Goal: Transaction & Acquisition: Purchase product/service

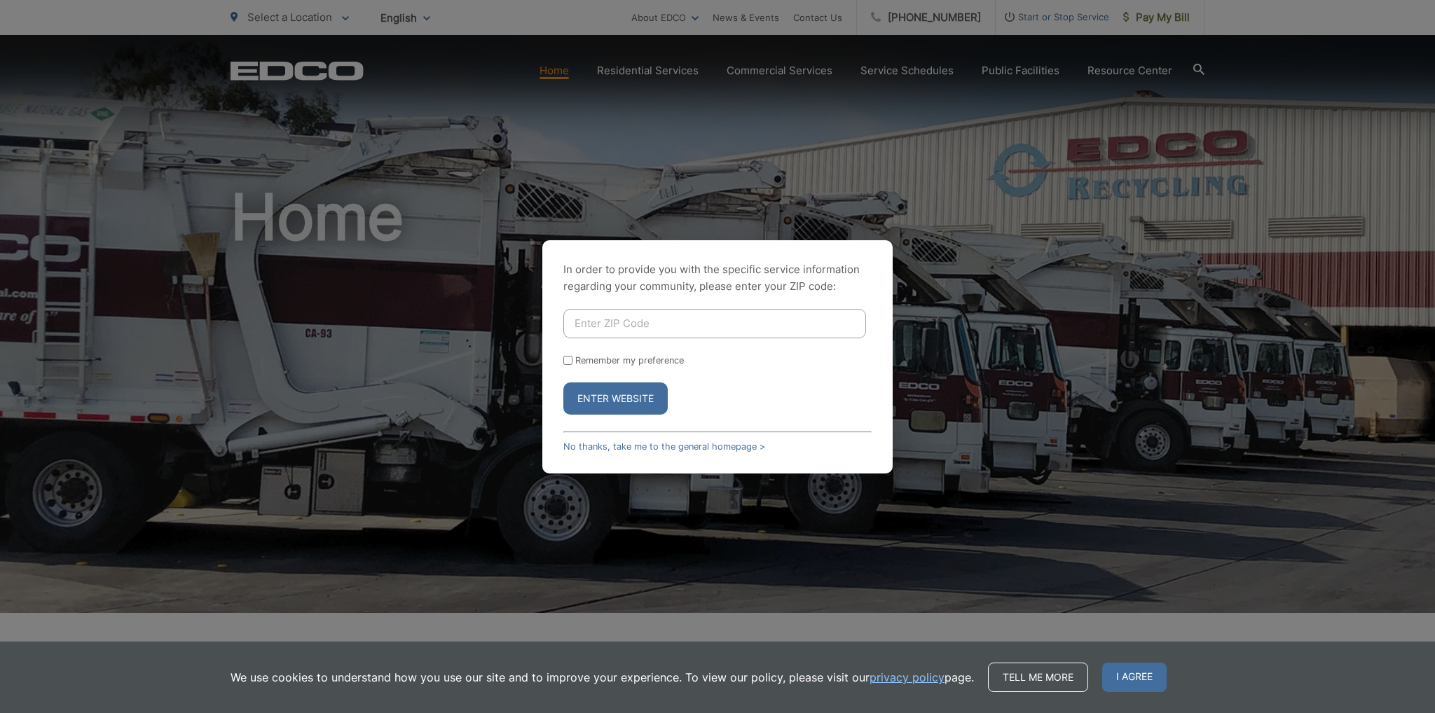
click at [605, 333] on input "Enter ZIP Code" at bounding box center [714, 323] width 303 height 29
type input "92083"
click at [631, 364] on label "Remember my preference" at bounding box center [629, 360] width 109 height 11
click at [573, 364] on input "Remember my preference" at bounding box center [567, 360] width 9 height 9
checkbox input "true"
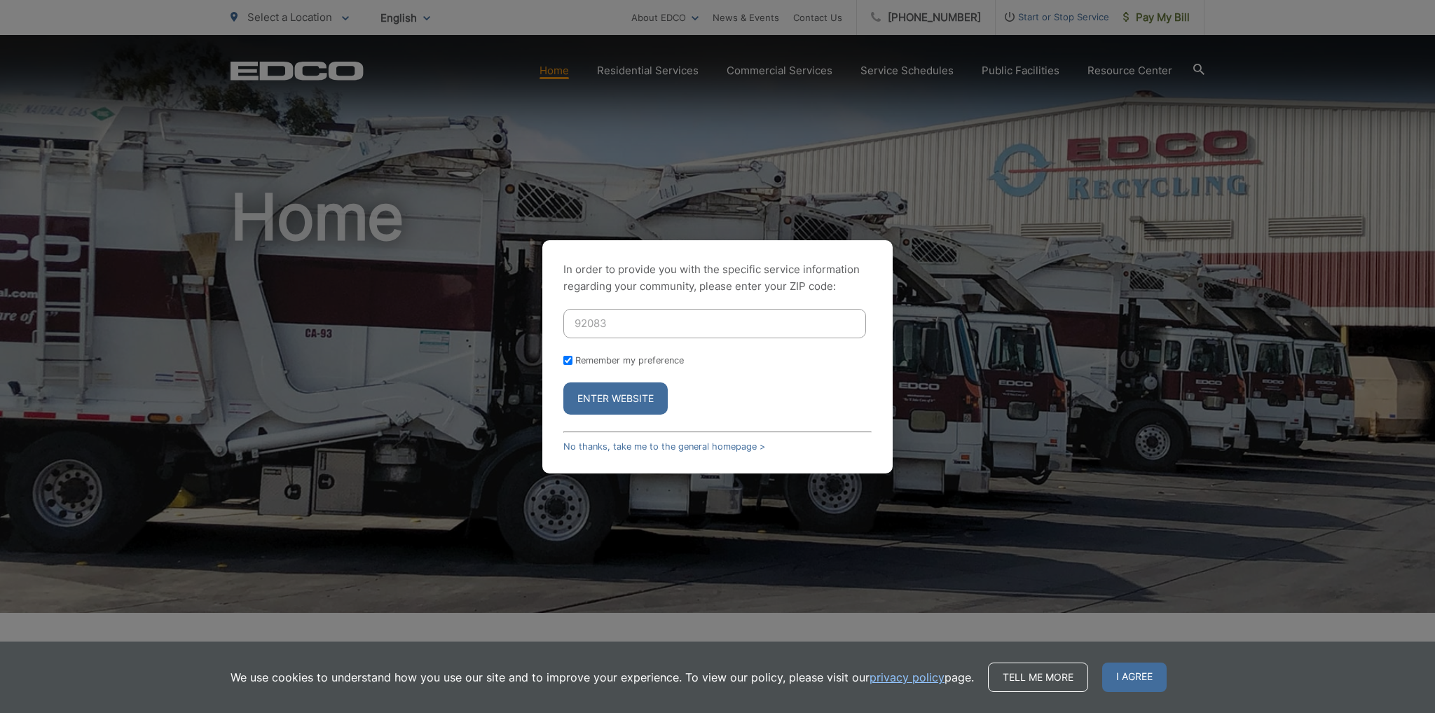
click at [616, 403] on button "Enter Website" at bounding box center [615, 399] width 104 height 32
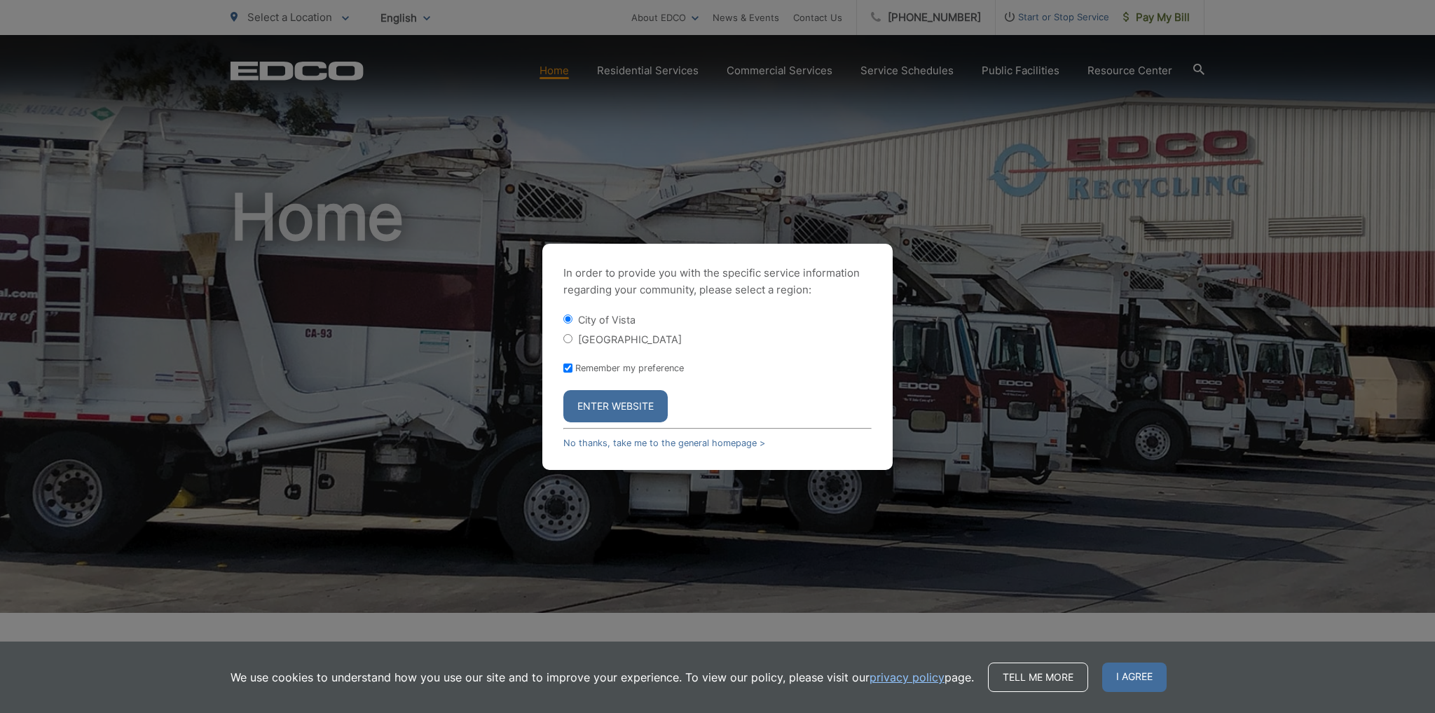
click at [602, 416] on button "Enter Website" at bounding box center [615, 406] width 104 height 32
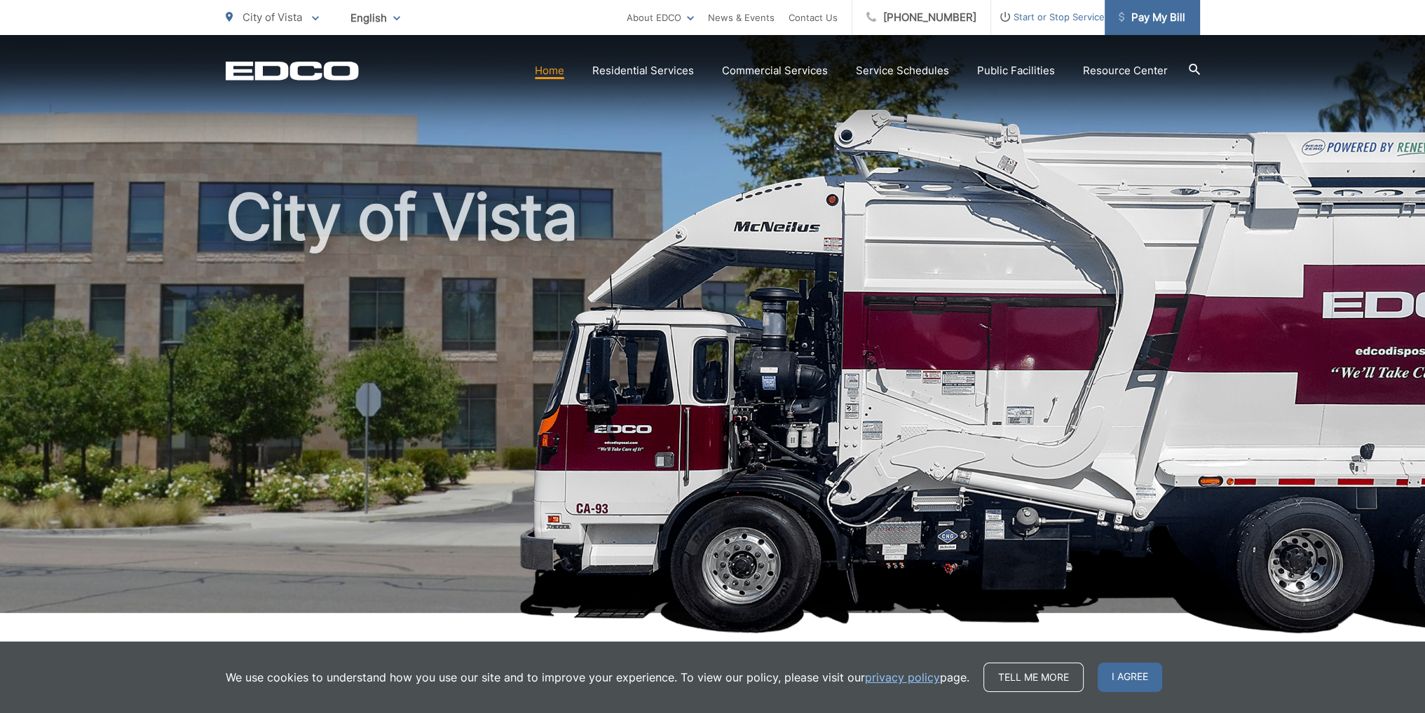
click at [1141, 26] on link "Pay My Bill" at bounding box center [1151, 17] width 95 height 35
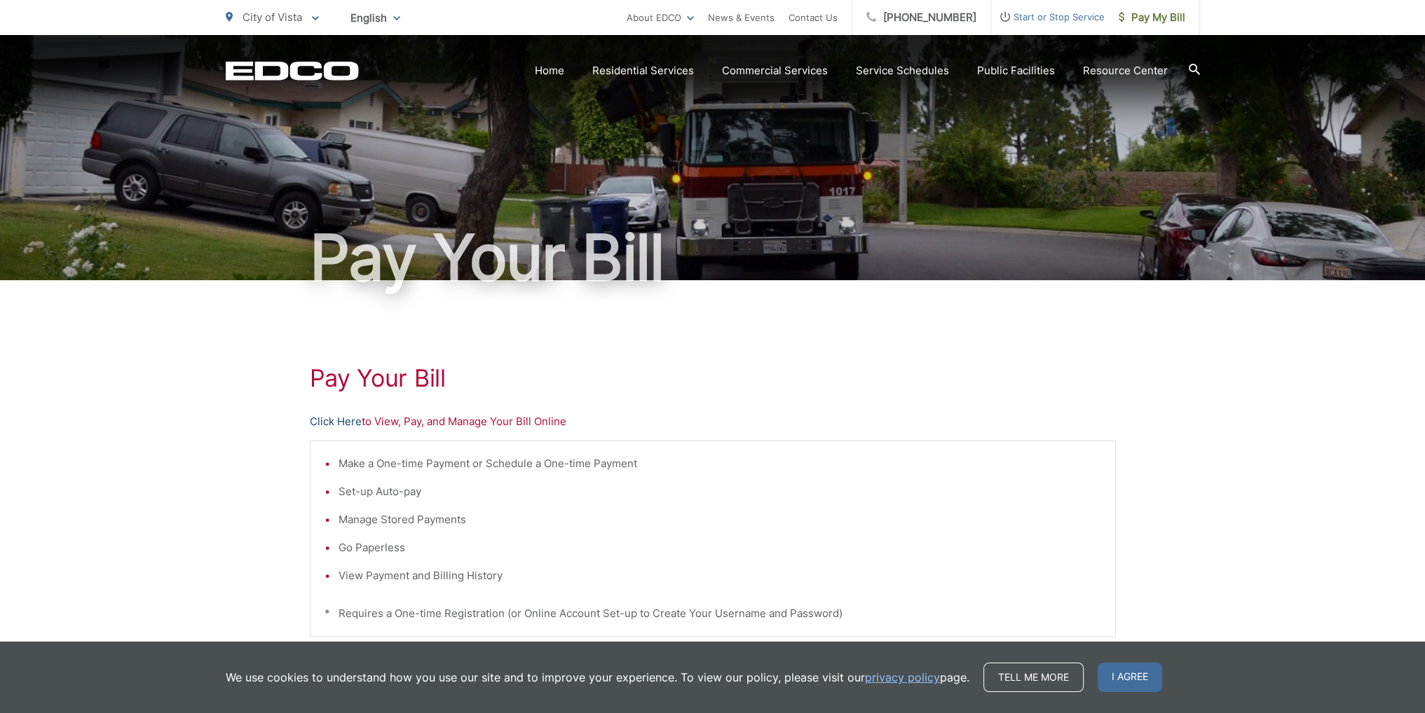
click at [320, 420] on link "Click Here" at bounding box center [336, 421] width 52 height 17
